Goal: Transaction & Acquisition: Purchase product/service

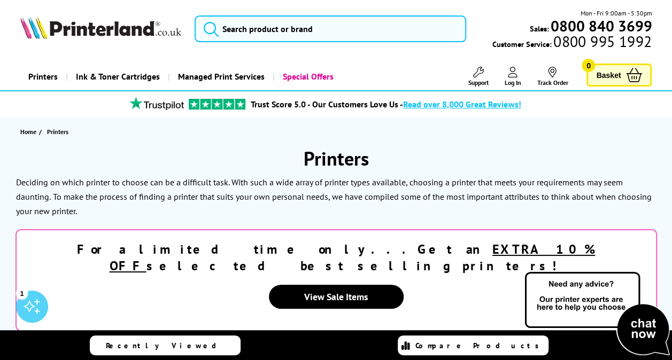
click at [160, 57] on header "Mon - Fri 9:00am - 5:30pm Sales: 0800 840 3699 Customer Service: 0800 995 1992" at bounding box center [336, 45] width 672 height 91
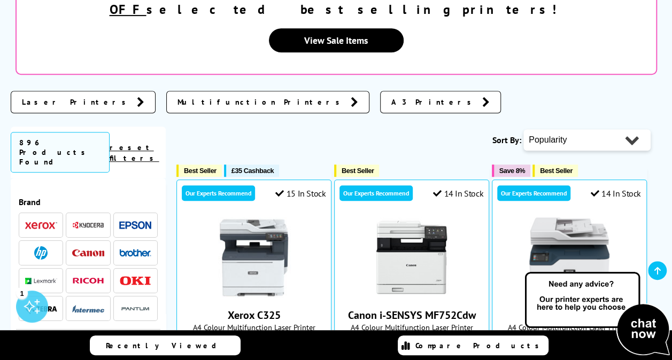
scroll to position [278, 0]
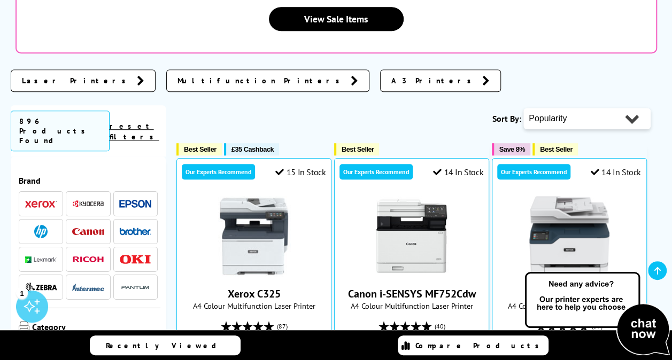
click at [629, 65] on div "Laser Printers Multifunction Printers A3 Printers" at bounding box center [336, 82] width 650 height 36
click at [632, 108] on select "Popularity Rating Price - Low to High Price - High to Low Running Costs - Low t…" at bounding box center [586, 118] width 127 height 21
select select "Price Ascending"
click at [523, 108] on select "Popularity Rating Price - Low to High Price - High to Low Running Costs - Low t…" at bounding box center [586, 118] width 127 height 21
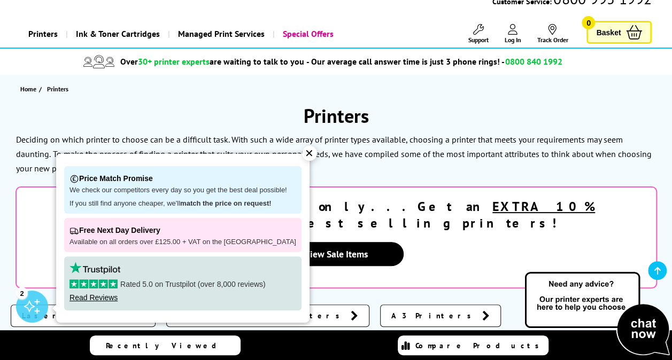
scroll to position [107, 0]
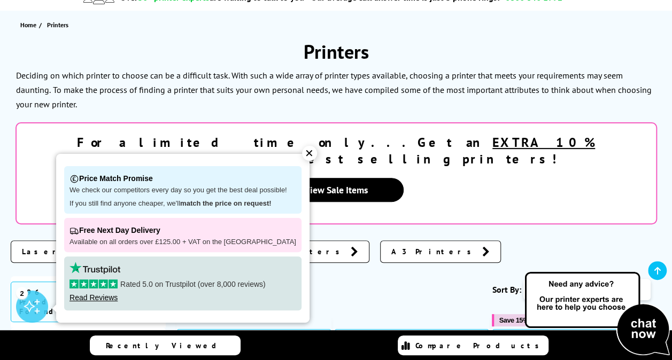
click at [302, 159] on div "✕" at bounding box center [309, 153] width 15 height 15
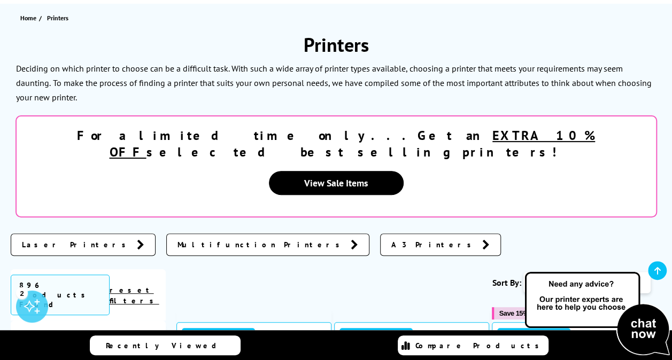
scroll to position [108, 0]
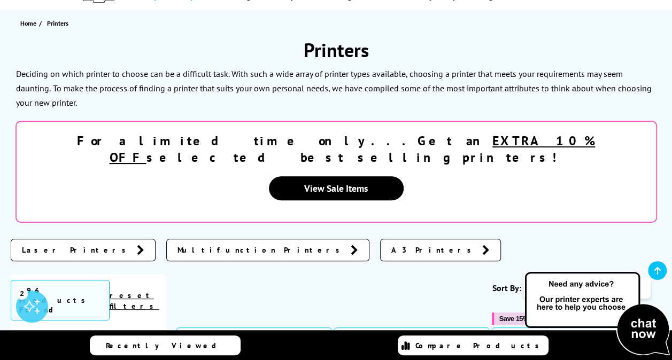
click at [79, 239] on link "Laser Printers" at bounding box center [83, 250] width 145 height 22
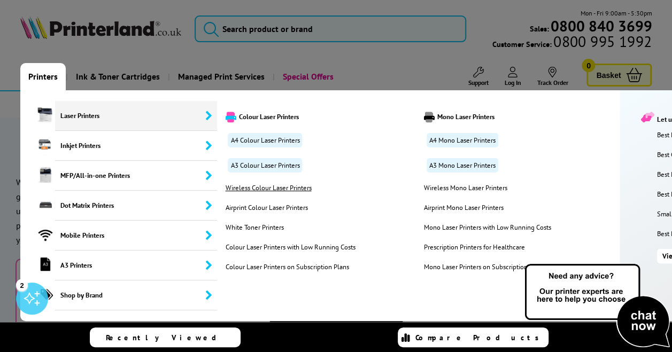
click at [273, 183] on link "Wireless Colour Laser Printers" at bounding box center [289, 187] width 135 height 9
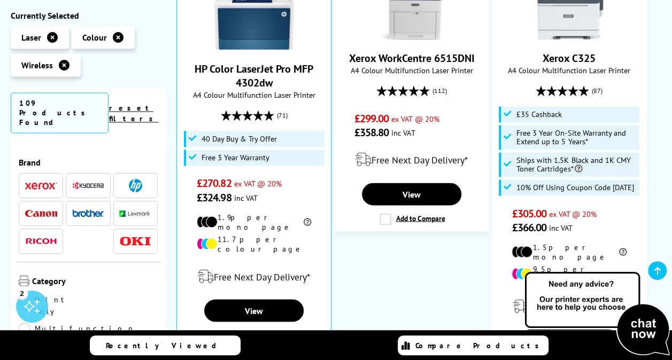
scroll to position [834, 0]
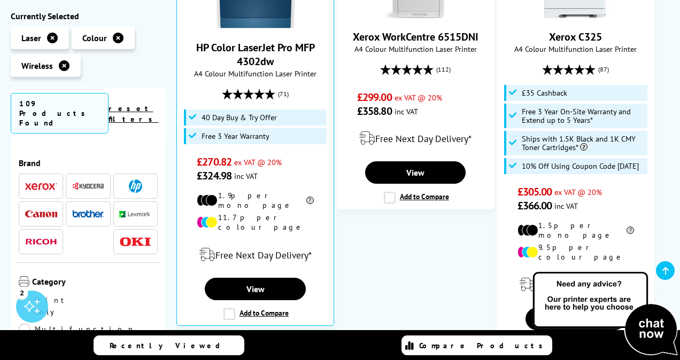
click at [671, 353] on div "Close dialog Sign-up for Exclusive Discounts Subscribe to our newsletter and ge…" at bounding box center [340, 180] width 680 height 360
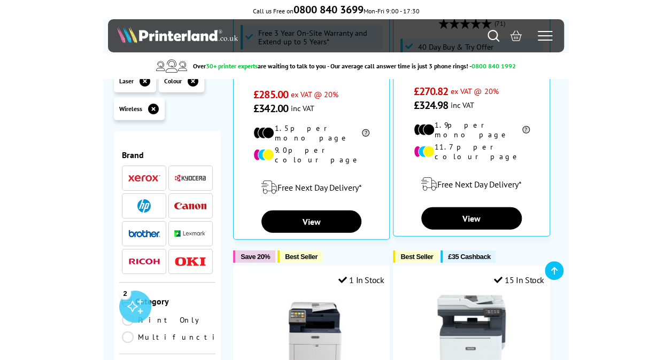
scroll to position [829, 0]
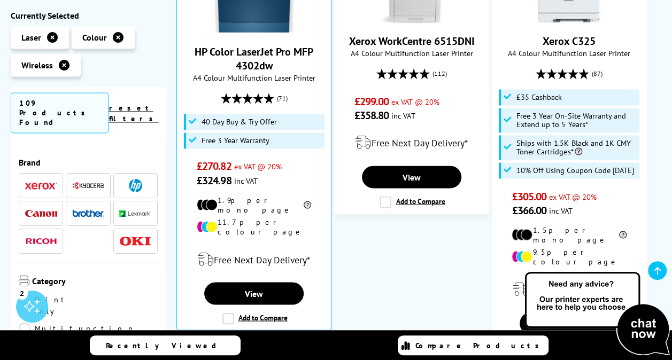
drag, startPoint x: 679, startPoint y: 46, endPoint x: 671, endPoint y: 36, distance: 12.6
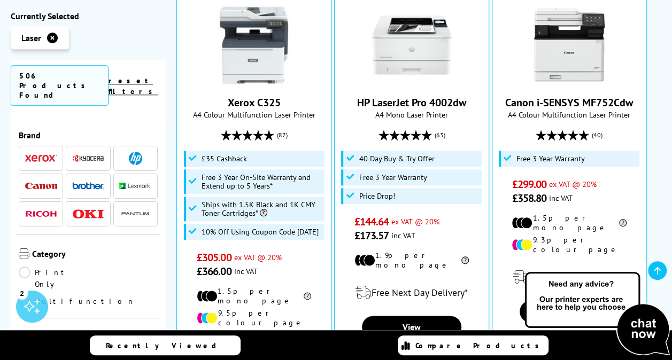
scroll to position [534, 0]
